Goal: Navigation & Orientation: Find specific page/section

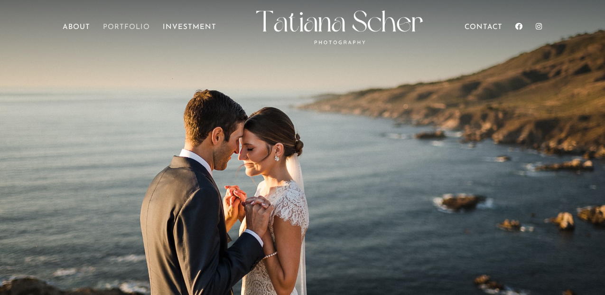
click at [123, 24] on link "Portfolio" at bounding box center [126, 37] width 47 height 27
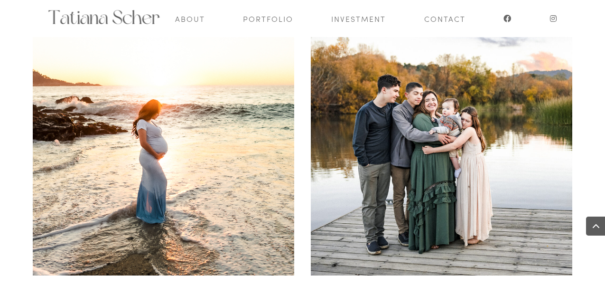
scroll to position [456, 0]
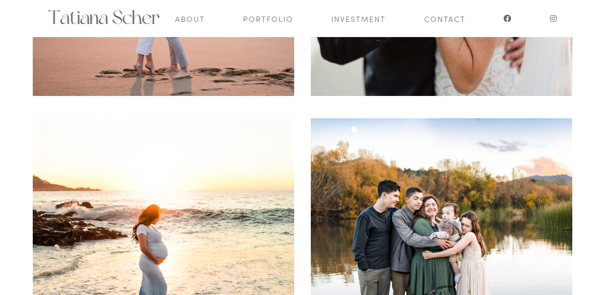
click at [287, 126] on span at bounding box center [164, 249] width 262 height 262
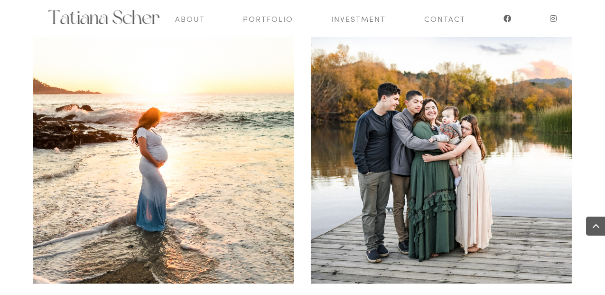
scroll to position [438, 0]
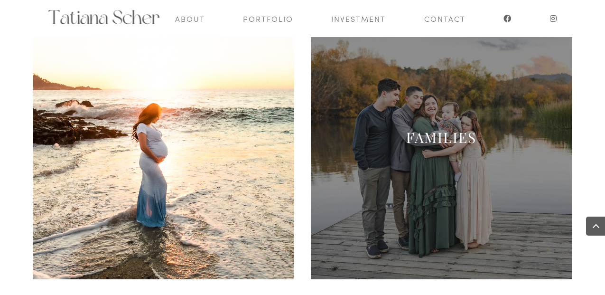
click at [435, 161] on span at bounding box center [442, 148] width 262 height 262
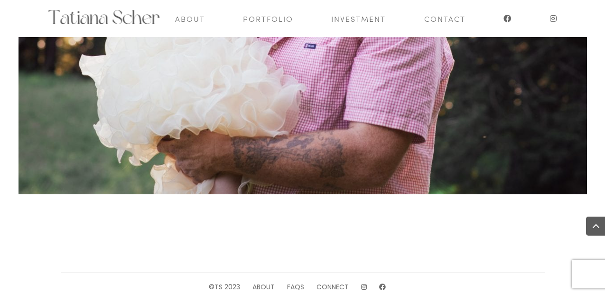
scroll to position [21771, 0]
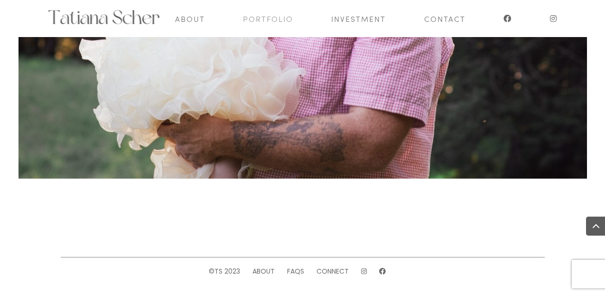
click at [280, 18] on link "Portfolio" at bounding box center [268, 18] width 50 height 37
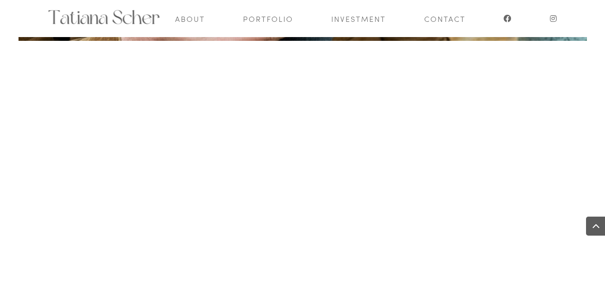
scroll to position [21127, 0]
